Goal: Find specific page/section: Find specific page/section

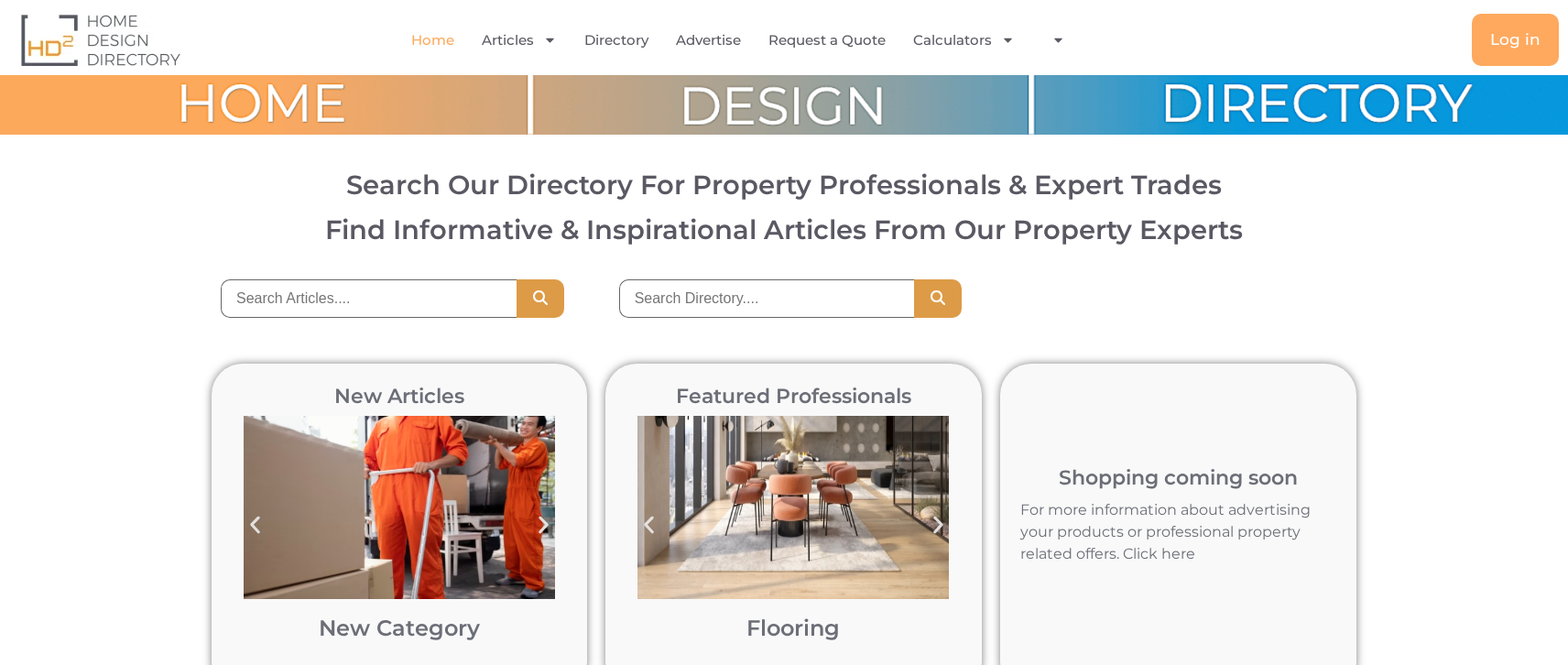
click at [1282, 253] on div "Search Our Directory For Property Professionals & Expert Trades Find Informativ…" at bounding box center [784, 206] width 1568 height 108
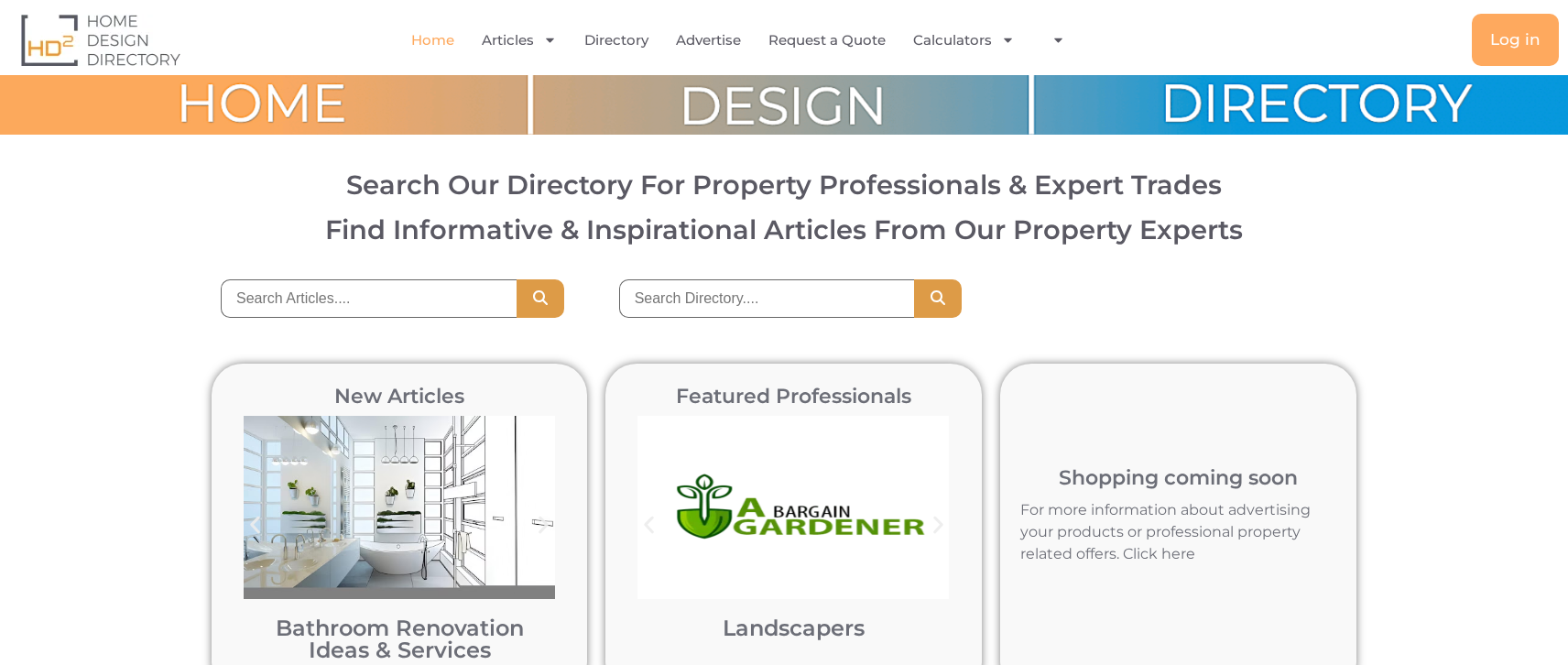
drag, startPoint x: 1326, startPoint y: 294, endPoint x: 1323, endPoint y: 277, distance: 17.3
click at [1325, 284] on div at bounding box center [1182, 298] width 367 height 39
